Goal: Task Accomplishment & Management: Manage account settings

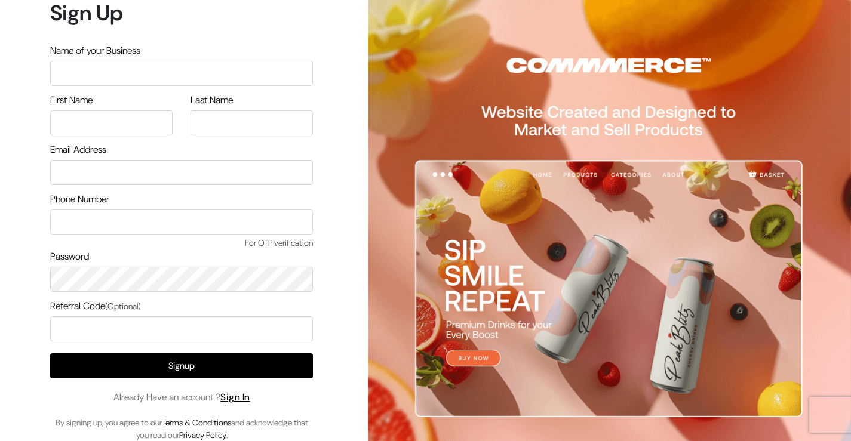
scroll to position [10, 0]
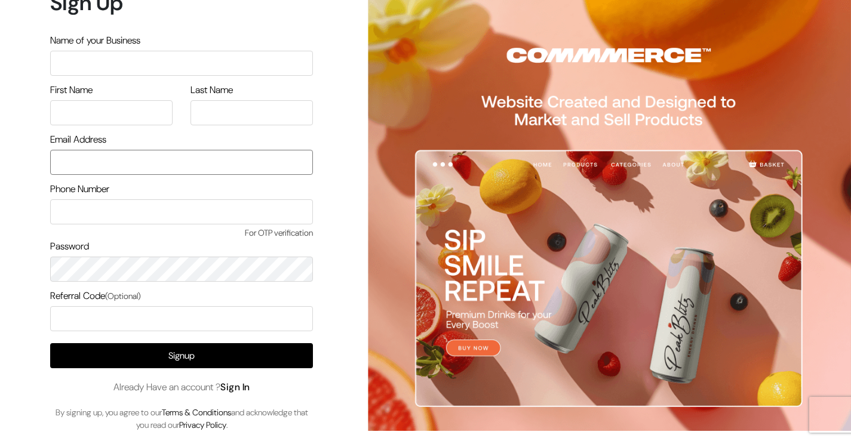
type input "[EMAIL_ADDRESS][DOMAIN_NAME]"
click at [242, 388] on link "Sign In" at bounding box center [235, 387] width 30 height 13
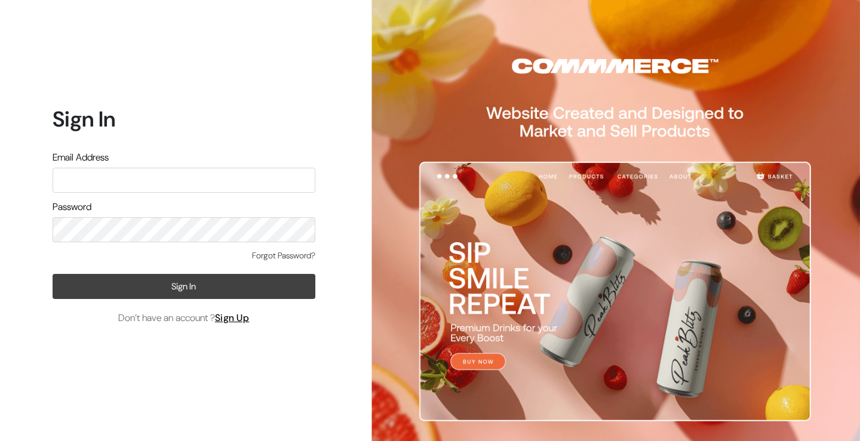
type input "[EMAIL_ADDRESS][DOMAIN_NAME]"
click at [212, 279] on button "Sign In" at bounding box center [184, 286] width 263 height 25
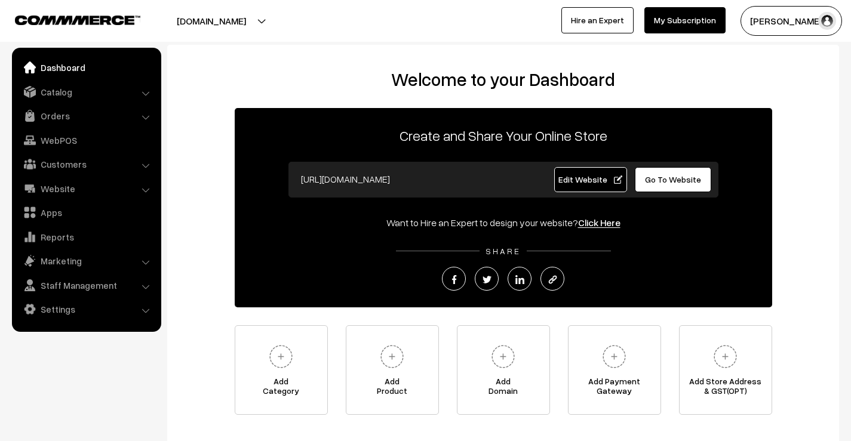
click at [786, 15] on button "[PERSON_NAME]…" at bounding box center [792, 21] width 102 height 30
click at [701, 20] on link "My Subscription" at bounding box center [685, 20] width 81 height 26
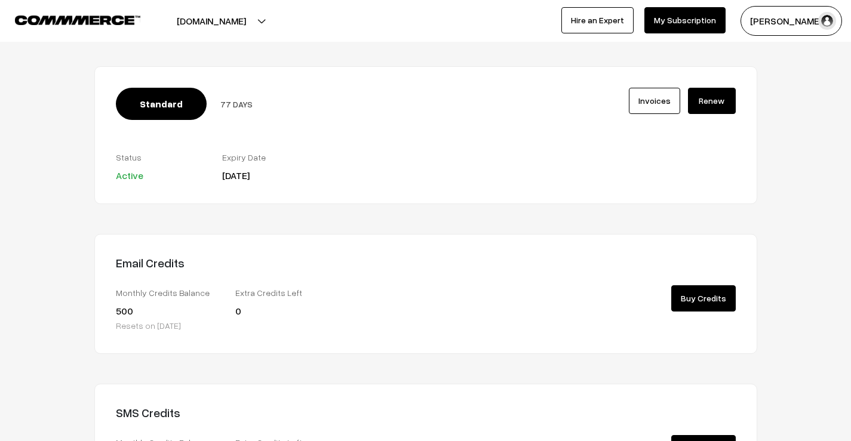
scroll to position [44, 0]
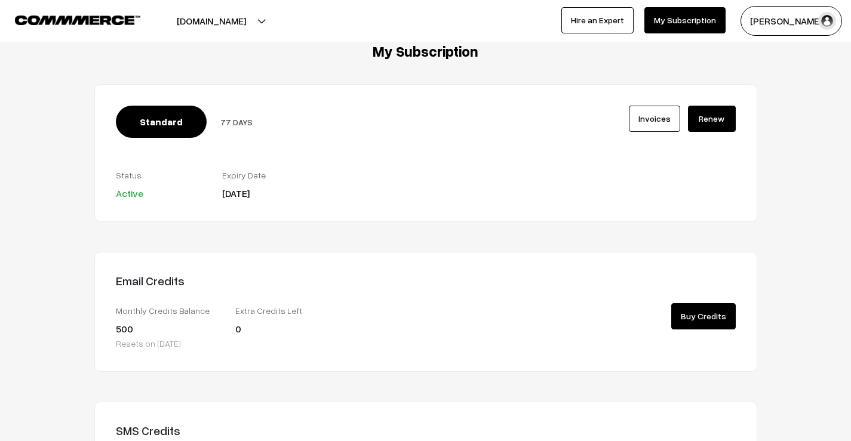
drag, startPoint x: 214, startPoint y: 121, endPoint x: 252, endPoint y: 120, distance: 37.6
click at [252, 120] on div "Standard 77 DAYS" at bounding box center [293, 122] width 354 height 32
click at [480, 157] on div "Invoices Renew" at bounding box center [612, 137] width 266 height 62
drag, startPoint x: 220, startPoint y: 191, endPoint x: 258, endPoint y: 199, distance: 38.6
click at [258, 199] on div "Expiry Date 25 Nov 2025" at bounding box center [266, 184] width 106 height 33
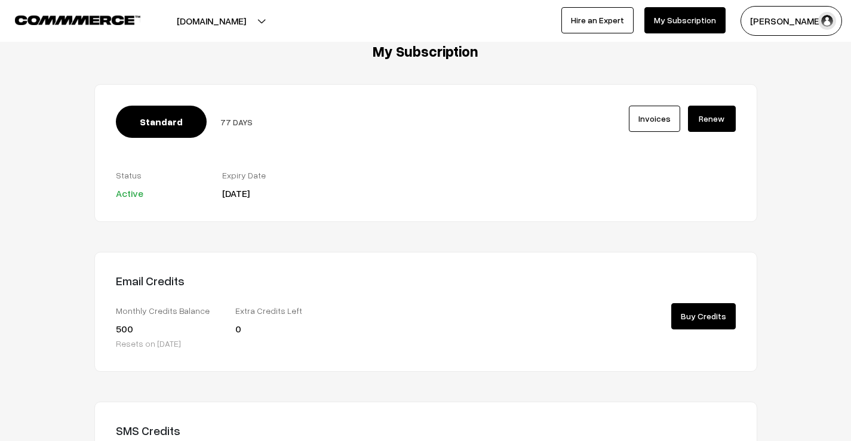
drag, startPoint x: 216, startPoint y: 126, endPoint x: 262, endPoint y: 122, distance: 45.6
click at [262, 122] on div "Standard 77 DAYS" at bounding box center [293, 122] width 354 height 32
